Goal: Check status: Check status

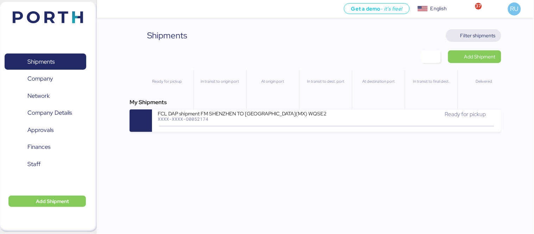
click at [487, 33] on span "Filter shipments" at bounding box center [477, 35] width 35 height 8
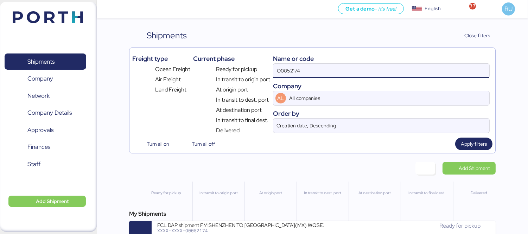
click at [356, 68] on input "O0052174" at bounding box center [381, 71] width 216 height 14
paste input "O0052015"
type input "O0052015"
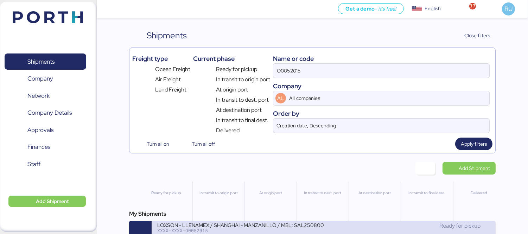
click at [220, 227] on div "LOXSON - LLENAMEX / SHANGHAI - MANZANILLO / MBL: SAL25080009 - HBL: KSSE2508020…" at bounding box center [240, 225] width 166 height 6
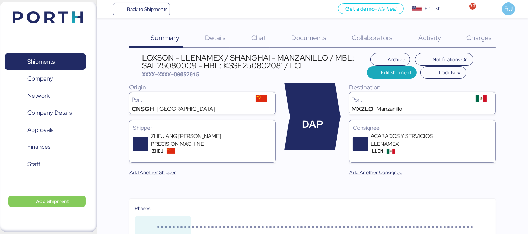
click at [476, 38] on span "Charges" at bounding box center [478, 37] width 25 height 9
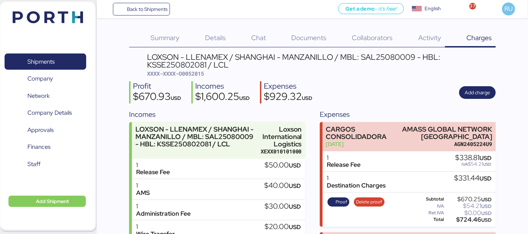
scroll to position [90, 0]
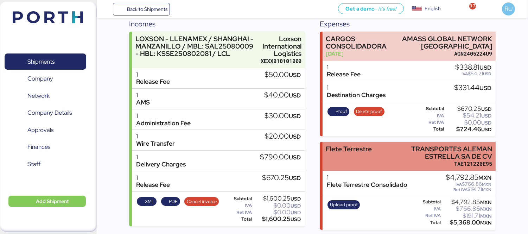
click at [358, 146] on div "Flete Terrestre" at bounding box center [349, 148] width 46 height 7
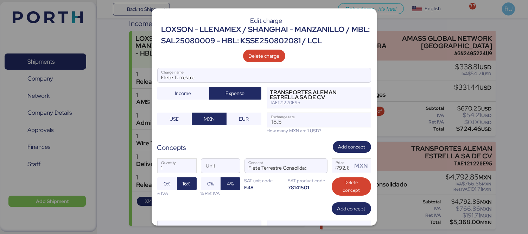
scroll to position [32, 0]
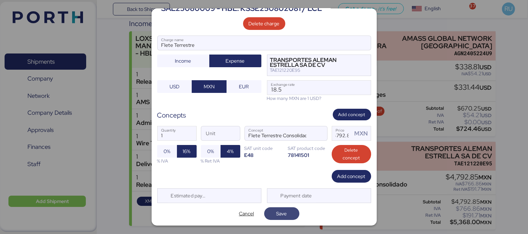
click at [278, 214] on span "Save" at bounding box center [281, 213] width 11 height 8
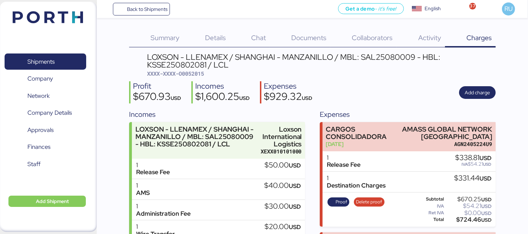
scroll to position [90, 0]
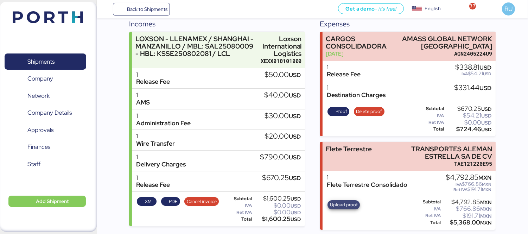
click at [352, 203] on span "Upload proof" at bounding box center [344, 205] width 28 height 8
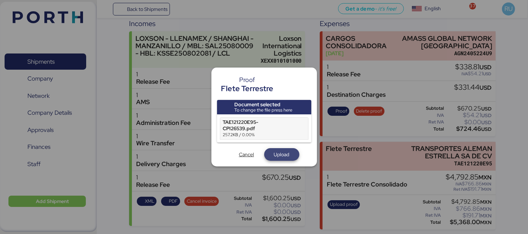
click at [280, 153] on span "Upload" at bounding box center [281, 154] width 15 height 8
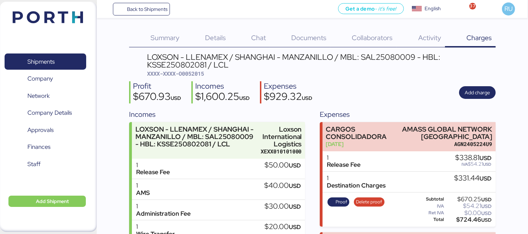
click at [57, 19] on img at bounding box center [48, 17] width 70 height 12
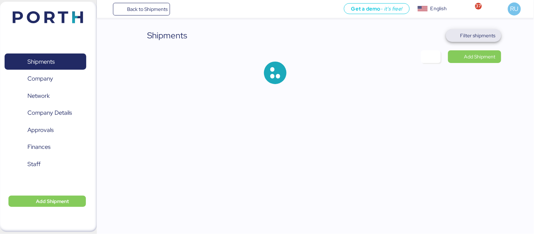
click at [474, 35] on span "Filter shipments" at bounding box center [477, 35] width 35 height 8
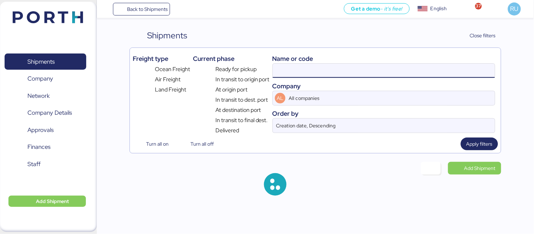
click at [342, 75] on input at bounding box center [384, 71] width 222 height 14
paste input "O0052117"
type input "O0052117"
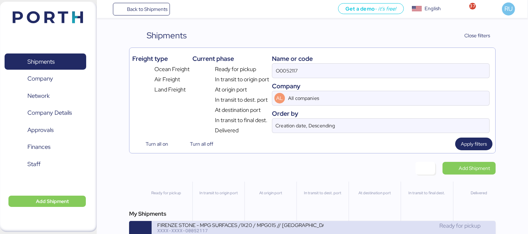
click at [295, 226] on div "FIRENZE STONE - MPG SURFACES /1X20 / MPG015 // [GEOGRAPHIC_DATA] - [GEOGRAPHIC_…" at bounding box center [240, 225] width 166 height 6
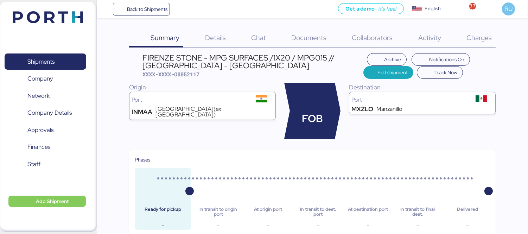
click at [477, 30] on div "Charges 0" at bounding box center [470, 38] width 51 height 18
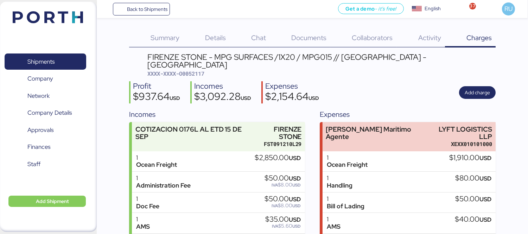
scroll to position [68, 0]
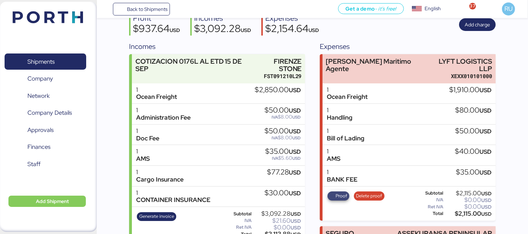
click at [343, 192] on span "Proof" at bounding box center [342, 196] width 12 height 8
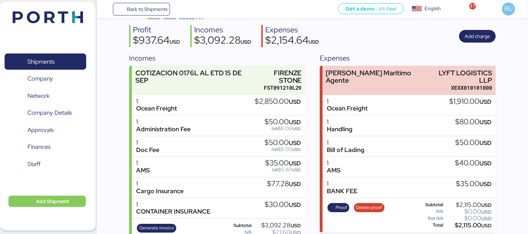
scroll to position [0, 0]
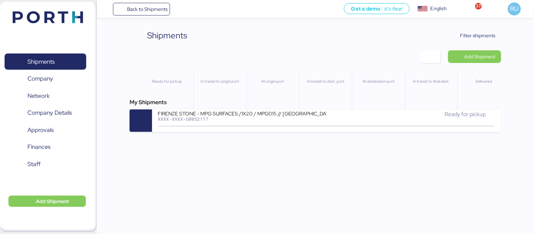
click at [61, 15] on img at bounding box center [48, 17] width 70 height 12
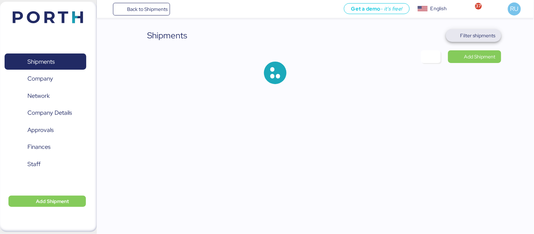
click at [468, 33] on span "Filter shipments" at bounding box center [477, 35] width 35 height 8
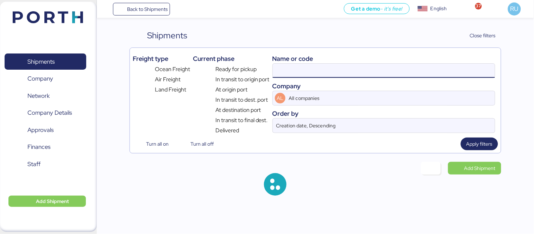
click at [297, 72] on input at bounding box center [384, 71] width 222 height 14
paste input "O0052192"
type input "O0052192"
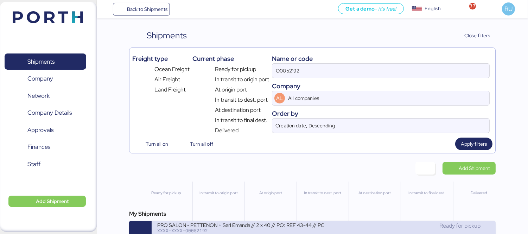
click at [279, 227] on div "PRO SALON - PETTENON + Sarl Emanda // 2 x 40 // PO: REF 43-44 // PORTH-173933" at bounding box center [240, 225] width 166 height 6
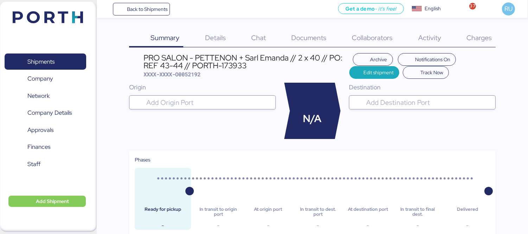
click at [476, 36] on span "Charges" at bounding box center [478, 37] width 25 height 9
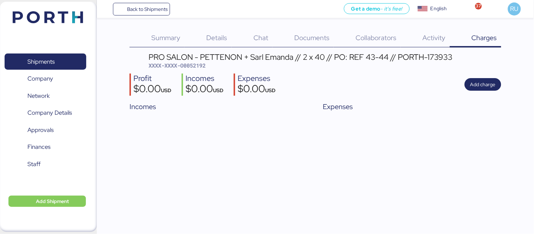
click at [201, 36] on div "Details 0" at bounding box center [207, 38] width 47 height 18
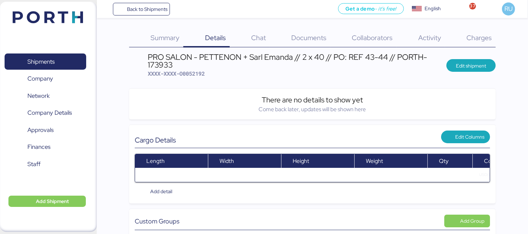
click at [318, 39] on span "Documents" at bounding box center [308, 37] width 35 height 9
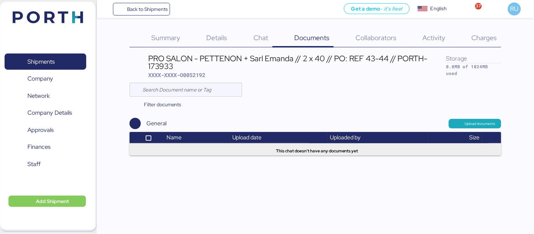
click at [480, 38] on span "Charges" at bounding box center [483, 37] width 25 height 9
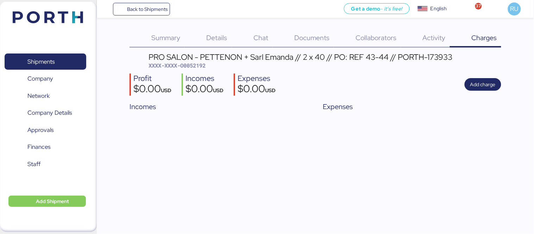
click at [153, 30] on div "Summary 0" at bounding box center [156, 38] width 55 height 18
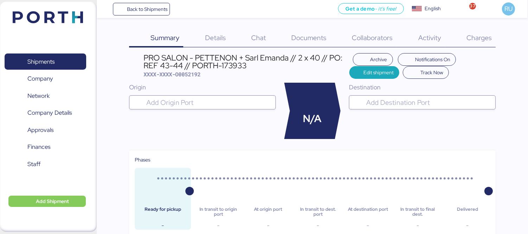
click at [234, 67] on div "PRO SALON - PETTENON + Sarl Emanda // 2 x 40 // PO: REF 43-44 // PORTH-173933" at bounding box center [247, 62] width 206 height 16
copy div "173933"
drag, startPoint x: 141, startPoint y: 65, endPoint x: 181, endPoint y: 66, distance: 39.4
click at [181, 66] on header "PRO SALON - PETTENON + Sarl Emanda // 2 x 40 // PO: REF 43-44 // PORTH-173933 X…" at bounding box center [312, 66] width 367 height 26
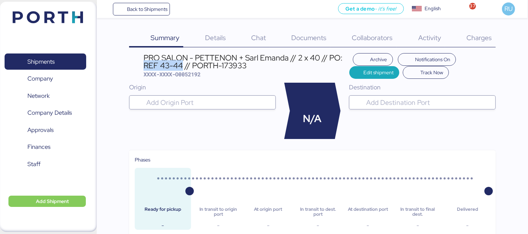
copy div "REF 43-44"
click at [291, 37] on div "Documents 0" at bounding box center [300, 38] width 61 height 18
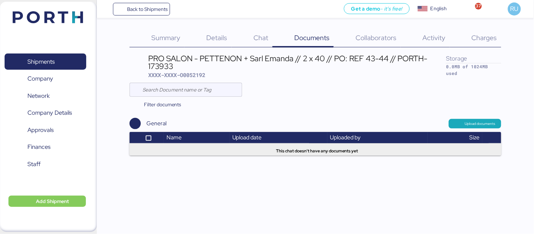
click at [230, 42] on div "Details 0" at bounding box center [207, 38] width 47 height 18
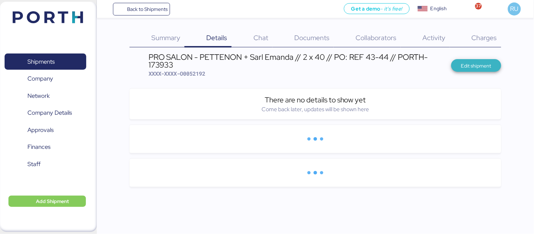
click at [481, 65] on span "Edit shipment" at bounding box center [476, 66] width 30 height 8
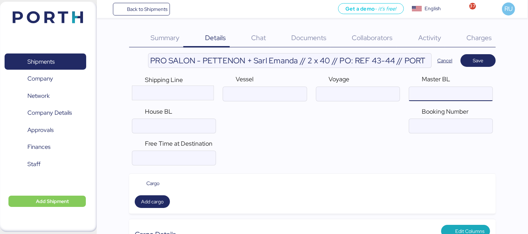
click at [427, 93] on input "ocean" at bounding box center [450, 94] width 83 height 14
paste input "MEDUGK902849"
type input "MEDUGK902849"
